Goal: Information Seeking & Learning: Learn about a topic

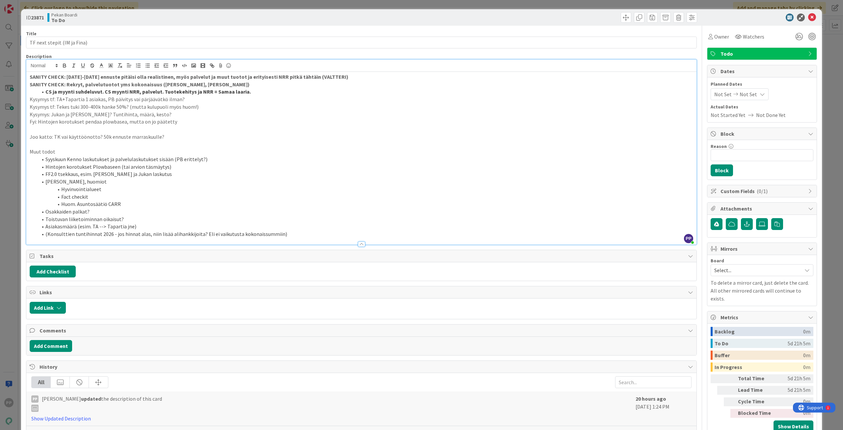
click at [255, 88] on li "CS ja myynti suhdeluvut. CS myynti NRR, palvelut. Tuotekehitys ja NRR = Samaa l…" at bounding box center [365, 92] width 655 height 8
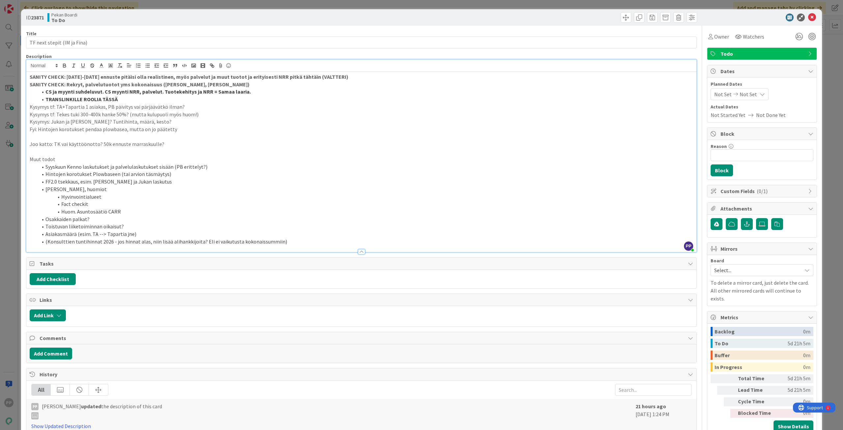
click at [331, 80] on p "SANITY CHECK: [DATE]-[DATE] ennuste pitäisi olla realistinen, myös palvelut ja …" at bounding box center [361, 77] width 663 height 8
click at [332, 77] on p "SANITY CHECK: [DATE]-[DATE] ennuste pitäisi olla realistinen, myös palvelut ja …" at bounding box center [361, 77] width 663 height 8
click at [145, 87] on strong "SANITY CHECK: Rekryt, palvelutuotot yms kokonaisuus ([PERSON_NAME], [PERSON_NAM…" at bounding box center [140, 84] width 220 height 7
click at [164, 78] on strong "SANITY CHECK: [DATE]-[DATE] ennuste pitäisi olla realistinen, myös palvelut ja …" at bounding box center [189, 76] width 319 height 7
click at [216, 79] on strong "SANITY CHECK: [DATE]-[DATE] ennuste pitäisi olla realistinen, myös palvelut ja …" at bounding box center [189, 76] width 319 height 7
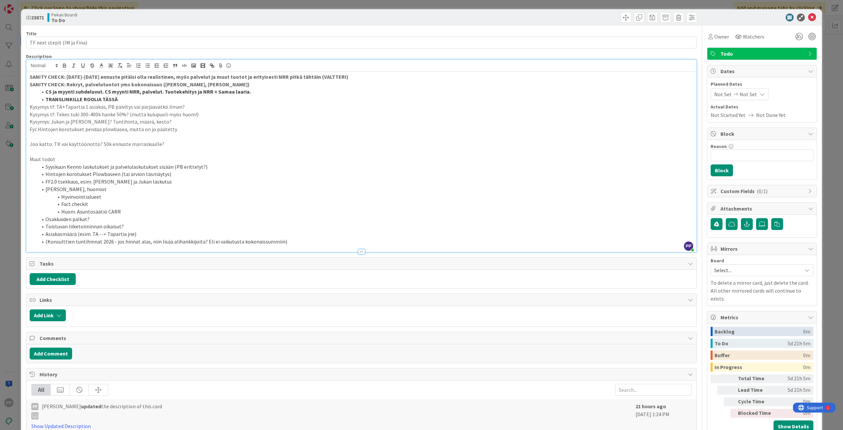
click at [226, 84] on p "SANITY CHECK: Rekryt, palvelutuotot yms kokonaisuus ([PERSON_NAME], [PERSON_NAM…" at bounding box center [361, 85] width 663 height 8
click at [230, 86] on p "SANITY CHECK: Rekryt, palvelutuotot yms kokonaisuus ([PERSON_NAME], [PERSON_NAM…" at bounding box center [361, 85] width 663 height 8
click at [330, 77] on p "SANITY CHECK: [DATE]-[DATE] ennuste pitäisi olla realistinen, myös palvelut ja …" at bounding box center [361, 77] width 663 height 8
click at [332, 77] on p "SANITY CHECK: [DATE]-[DATE] ennuste pitäisi olla realistinen, myös palvelut ja …" at bounding box center [361, 77] width 663 height 8
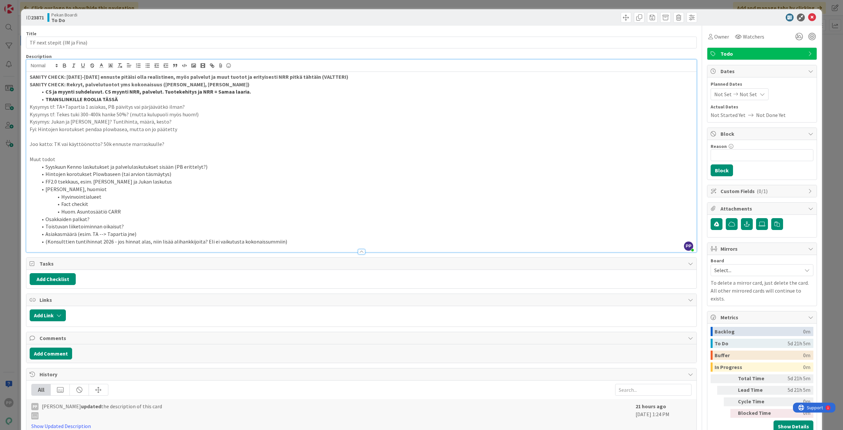
click at [338, 55] on div "Description" at bounding box center [361, 56] width 670 height 6
click at [338, 35] on div "Title 27 / 128" at bounding box center [361, 34] width 670 height 6
click at [338, 34] on div "Title 27 / 128" at bounding box center [361, 34] width 670 height 6
click at [202, 32] on div "Title 27 / 128" at bounding box center [361, 34] width 670 height 6
click at [202, 31] on div "Title 27 / 128" at bounding box center [361, 34] width 670 height 6
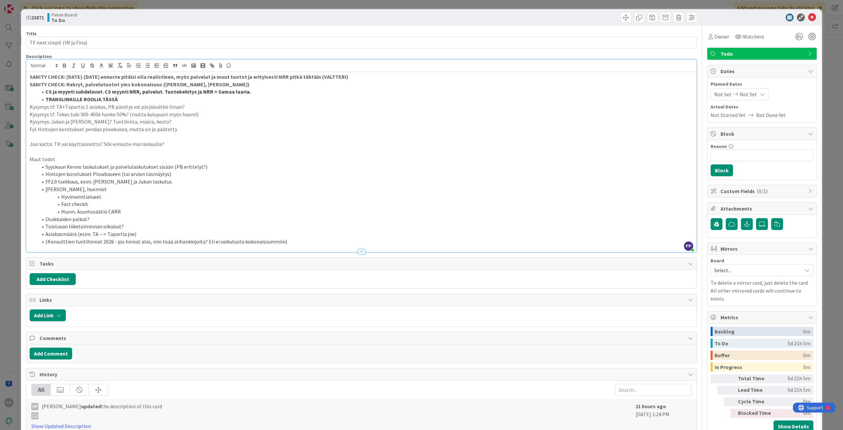
click at [202, 31] on div "Title 27 / 128" at bounding box center [361, 34] width 670 height 6
click at [394, 78] on p "SANITY CHECK: [DATE]-[DATE] ennuste pitäisi olla realistinen, myös palvelut ja …" at bounding box center [361, 77] width 663 height 8
click at [399, 106] on p "Kysymys tf: TA+Tapartia 1 asiakas, PB päivitys vai pärjäävätkö ilman?" at bounding box center [361, 107] width 663 height 8
click at [372, 35] on div "Title 27 / 128" at bounding box center [361, 34] width 670 height 6
click at [661, 177] on li "Hintojen korotukset Plowbaseen (tai arvion täsmäytys)" at bounding box center [365, 174] width 655 height 8
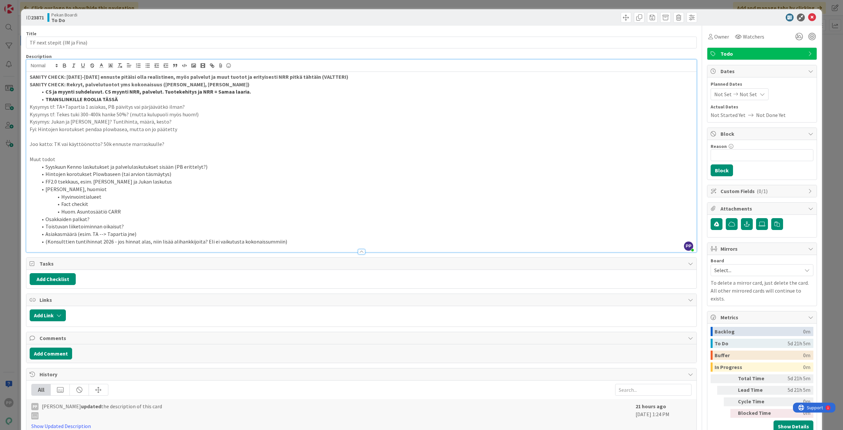
click at [504, 189] on li "[PERSON_NAME], huomiot" at bounding box center [365, 189] width 655 height 8
